Goal: Navigation & Orientation: Understand site structure

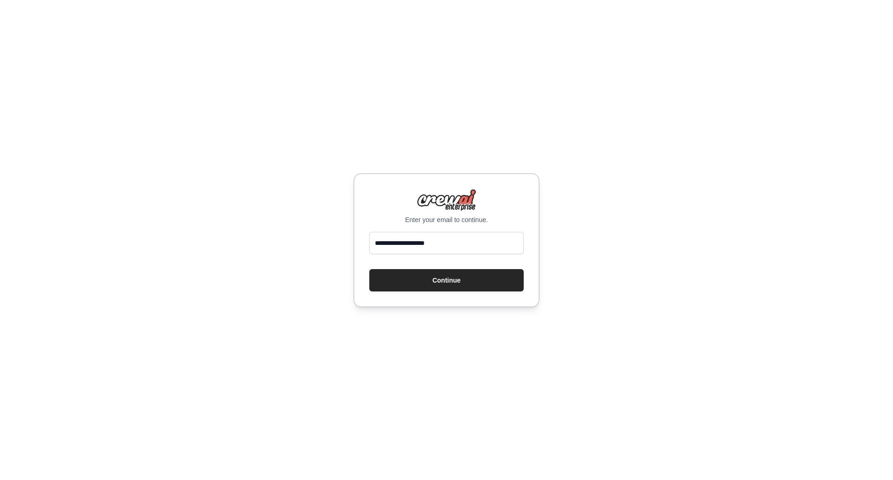
type input "**********"
click at [369, 269] on button "Continue" at bounding box center [446, 280] width 154 height 22
click at [440, 287] on button "Continue" at bounding box center [446, 280] width 154 height 22
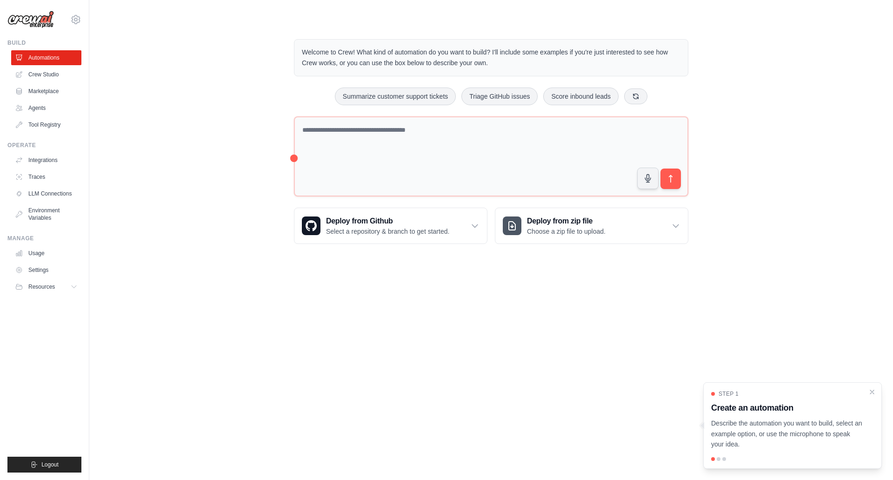
drag, startPoint x: 328, startPoint y: 54, endPoint x: 486, endPoint y: 65, distance: 158.1
click at [486, 65] on p "Welcome to Crew! What kind of automation do you want to build? I'll include som…" at bounding box center [491, 57] width 379 height 21
drag, startPoint x: 710, startPoint y: 420, endPoint x: 743, endPoint y: 444, distance: 41.1
click at [743, 444] on div "Step 1 Create an automation Describe the automation you want to build, select a…" at bounding box center [793, 425] width 179 height 87
click at [43, 107] on link "Agents" at bounding box center [46, 108] width 70 height 15
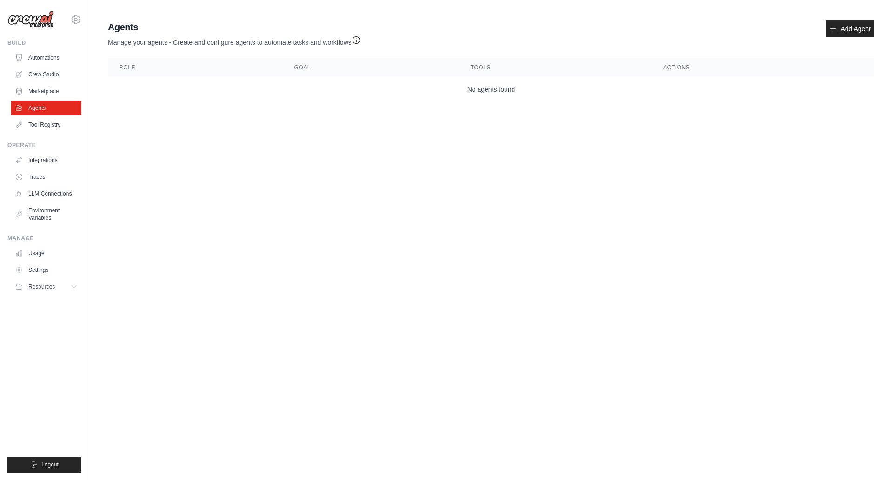
click at [47, 92] on link "Marketplace" at bounding box center [46, 91] width 70 height 15
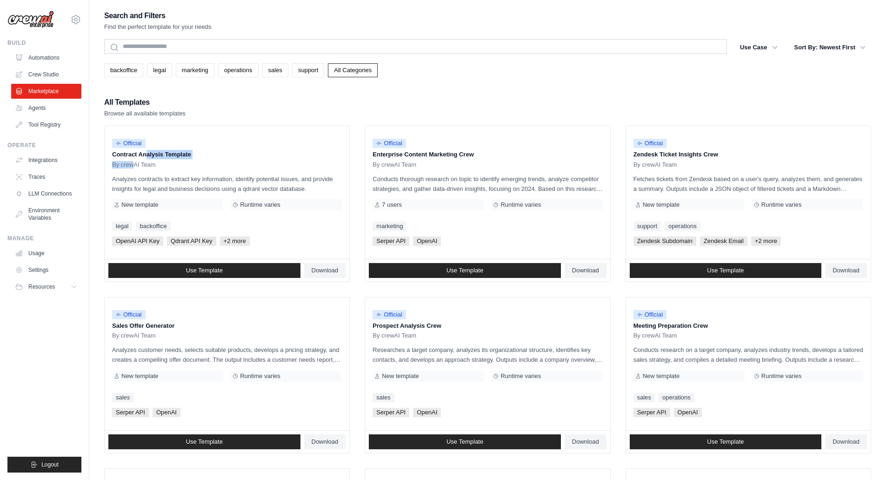
drag, startPoint x: 110, startPoint y: 152, endPoint x: 135, endPoint y: 160, distance: 26.2
click at [135, 160] on div "Official Contract Analysis Template By crewAI Team Analyzes contracts to extrac…" at bounding box center [227, 192] width 245 height 133
click at [352, 100] on div "All Templates Browse all available templates" at bounding box center [487, 107] width 767 height 22
click at [50, 72] on link "Crew Studio" at bounding box center [46, 74] width 70 height 15
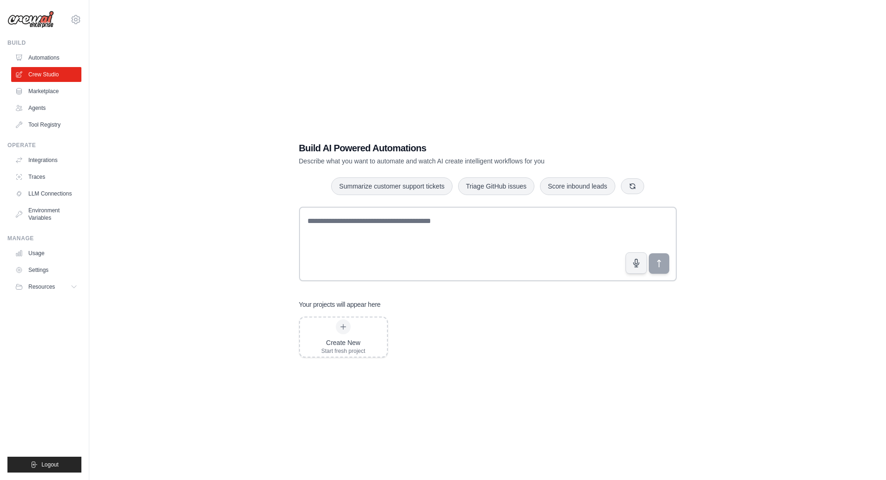
click at [42, 59] on link "Automations" at bounding box center [46, 57] width 70 height 15
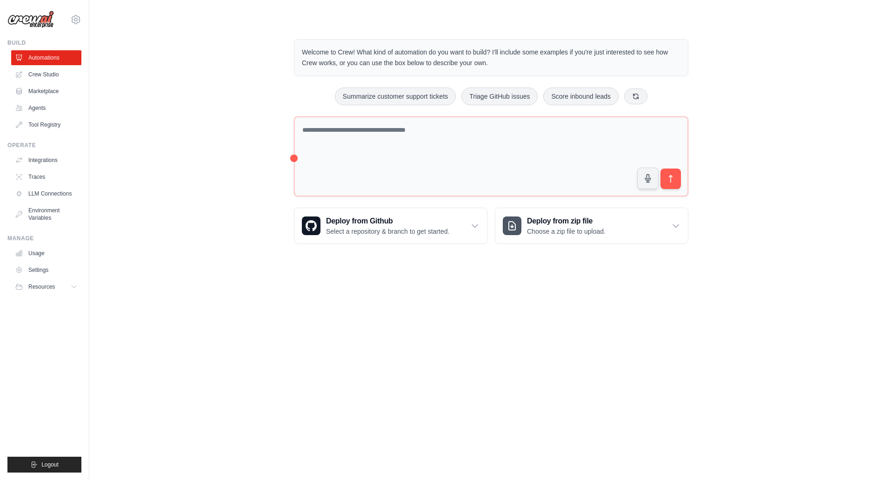
click at [40, 80] on link "Crew Studio" at bounding box center [46, 74] width 70 height 15
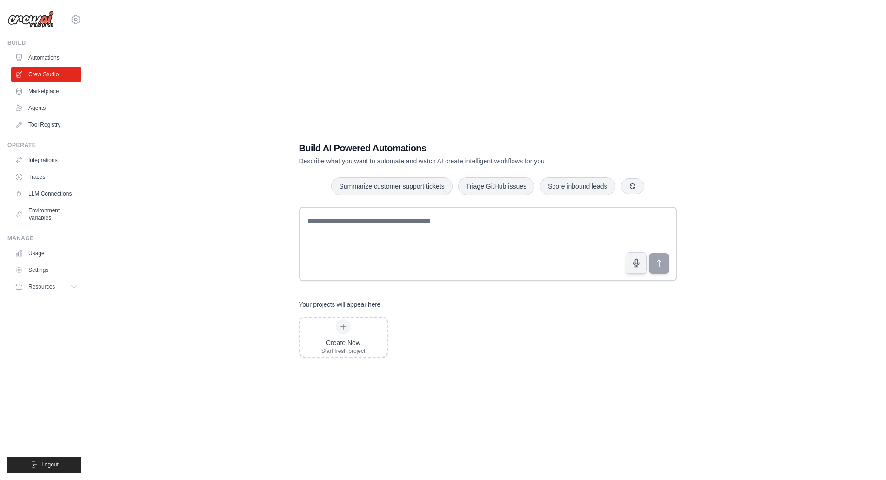
click at [40, 103] on link "Agents" at bounding box center [46, 108] width 70 height 15
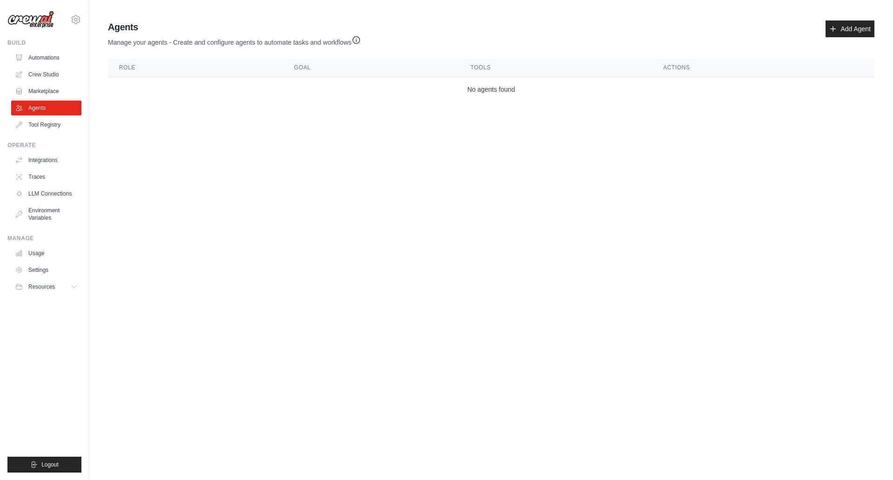
click at [44, 94] on link "Marketplace" at bounding box center [46, 91] width 70 height 15
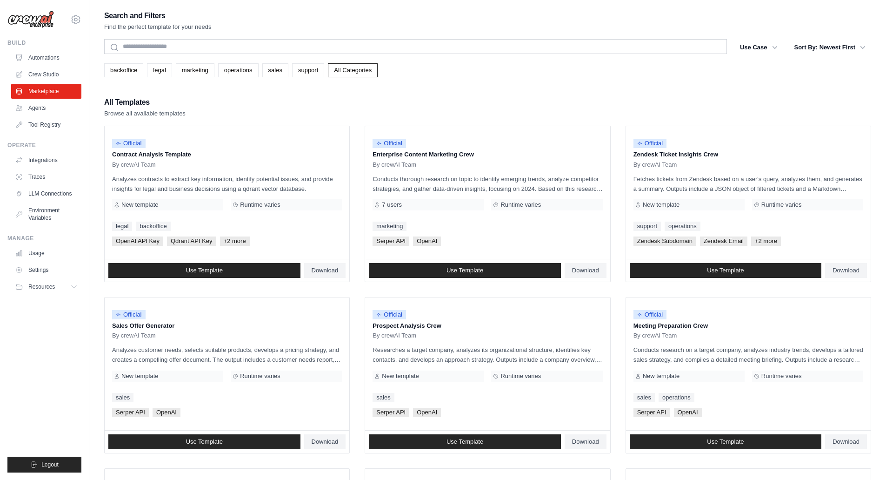
click at [44, 123] on link "Tool Registry" at bounding box center [46, 124] width 70 height 15
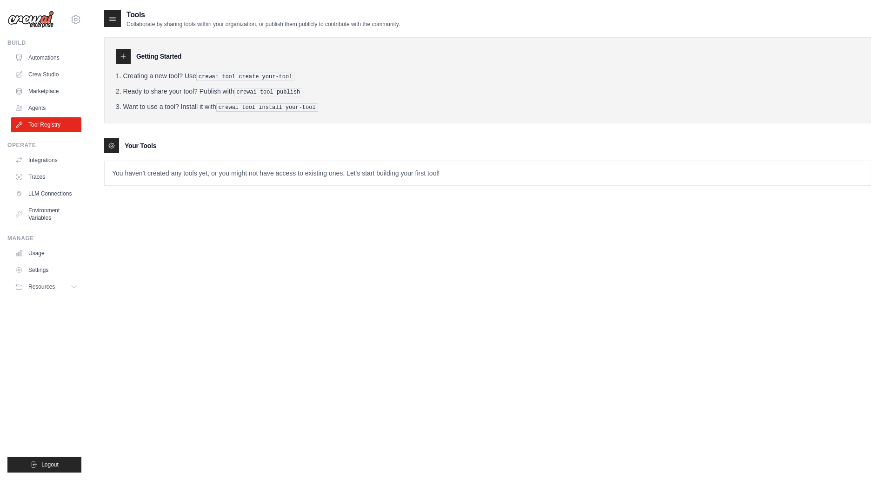
click at [41, 156] on link "Integrations" at bounding box center [46, 160] width 70 height 15
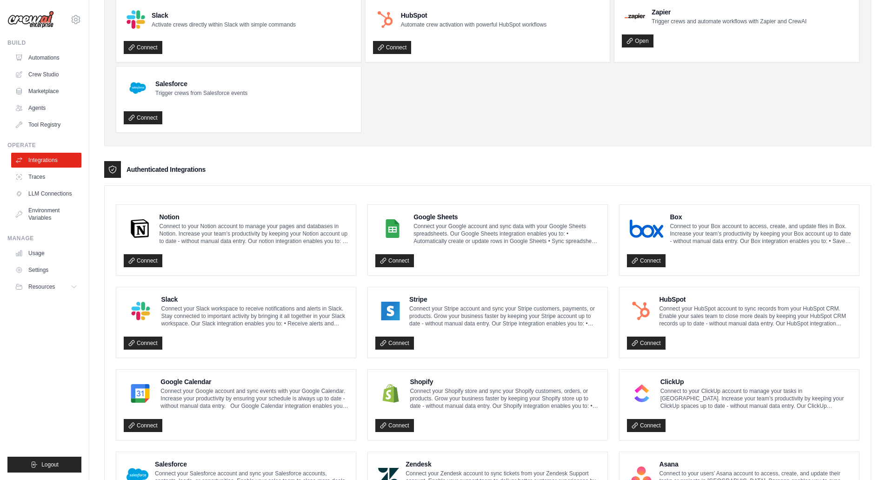
scroll to position [70, 0]
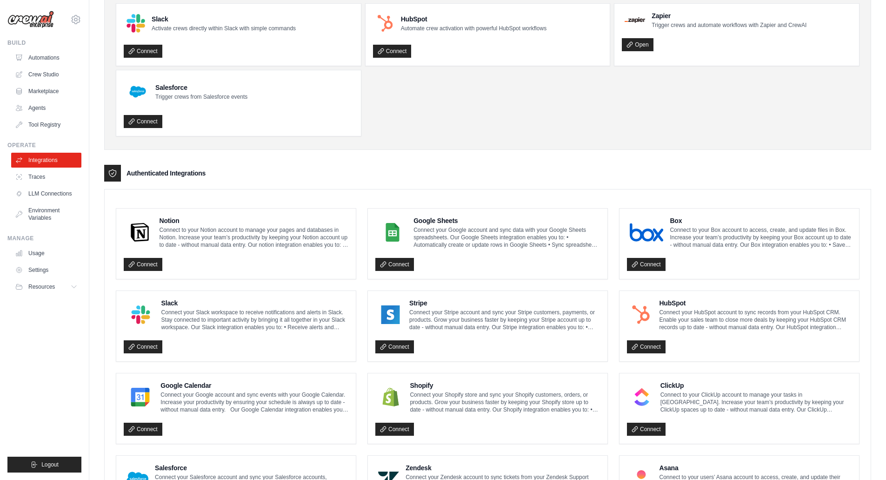
click at [45, 180] on link "Traces" at bounding box center [46, 176] width 70 height 15
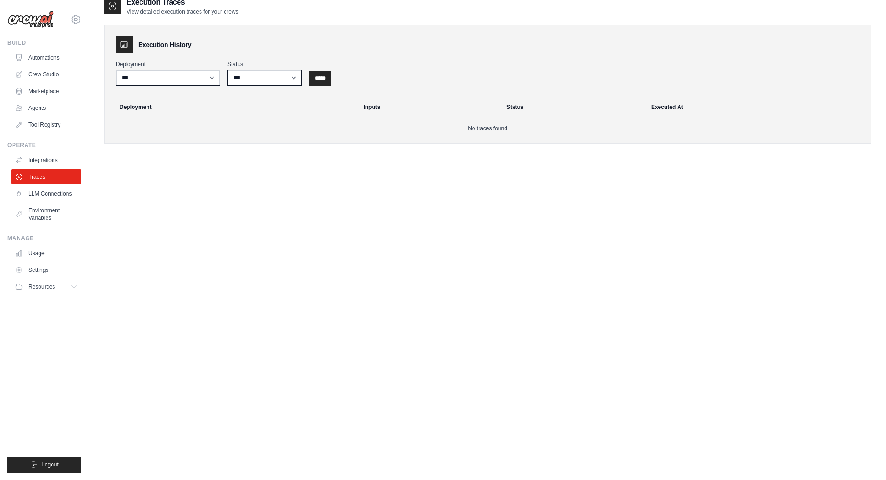
scroll to position [19, 0]
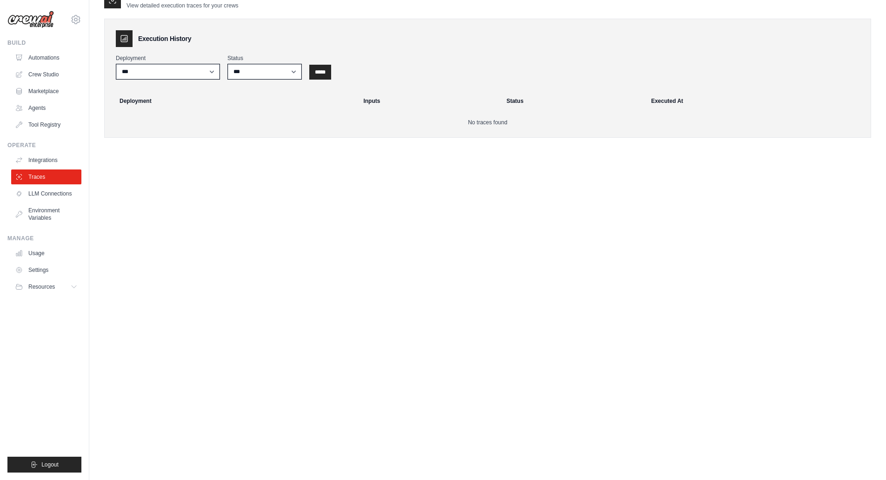
click at [49, 199] on link "LLM Connections" at bounding box center [46, 193] width 70 height 15
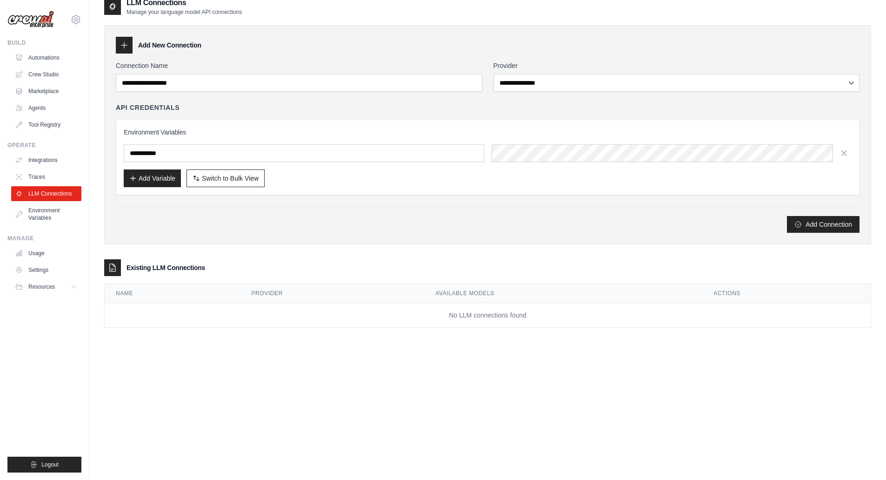
scroll to position [19, 0]
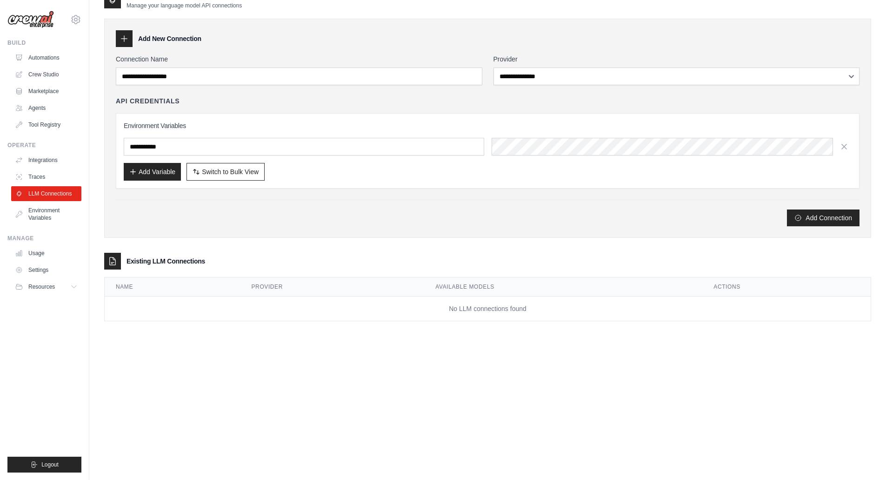
click at [46, 212] on link "Environment Variables" at bounding box center [46, 214] width 70 height 22
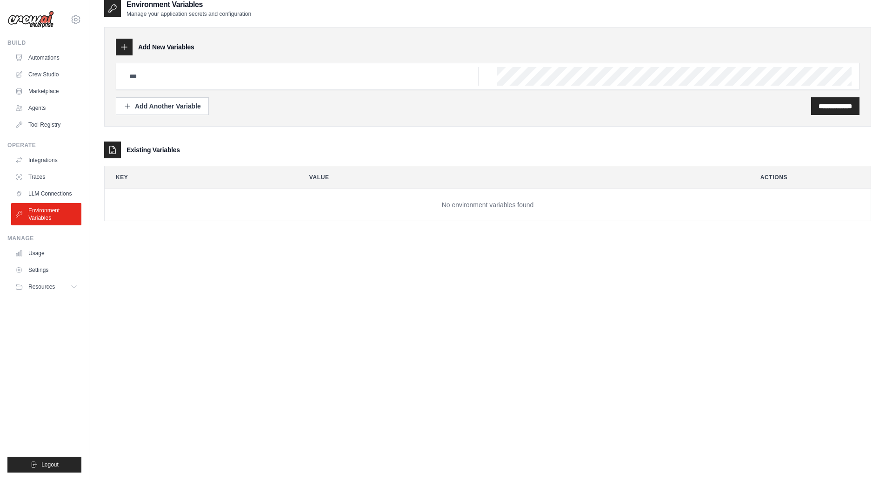
scroll to position [19, 0]
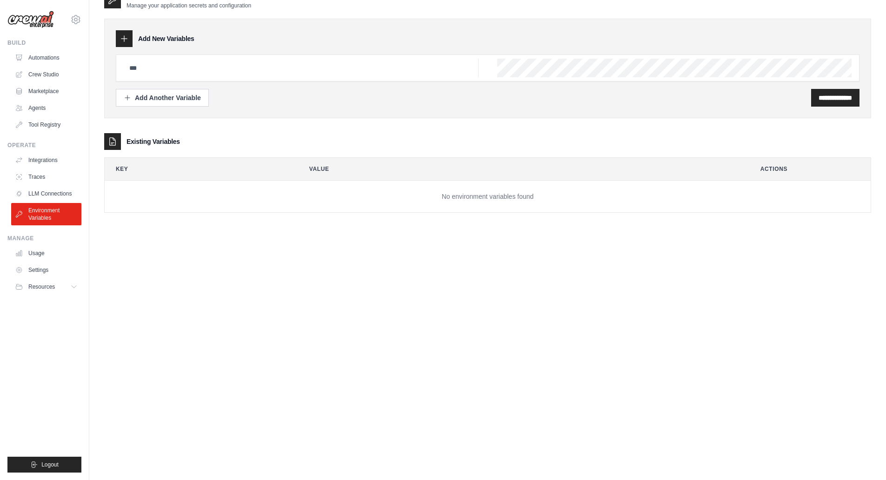
click at [29, 255] on link "Usage" at bounding box center [46, 253] width 70 height 15
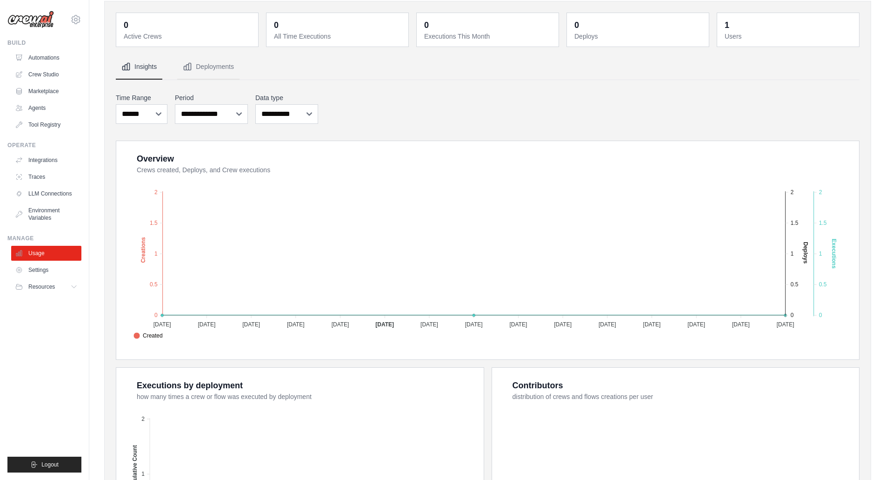
scroll to position [47, 0]
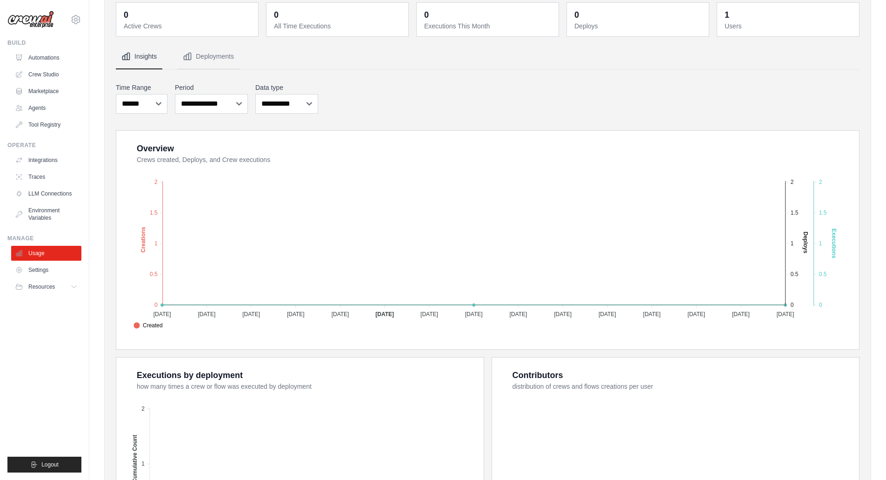
click at [42, 272] on link "Settings" at bounding box center [46, 269] width 70 height 15
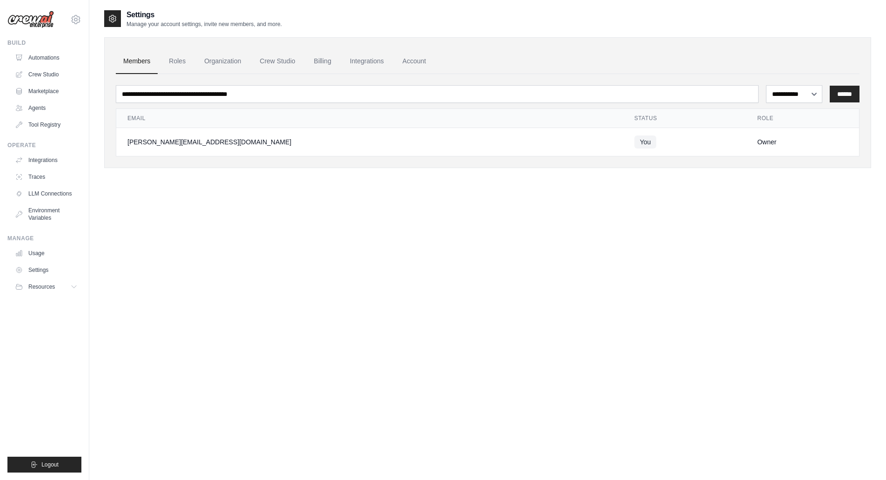
click at [38, 296] on ul "Build Automations Crew Studio Marketplace Agents" at bounding box center [44, 255] width 74 height 433
click at [41, 288] on span "Resources" at bounding box center [41, 286] width 27 height 7
click at [53, 302] on span "Documentation" at bounding box center [51, 302] width 38 height 7
